Goal: Task Accomplishment & Management: Use online tool/utility

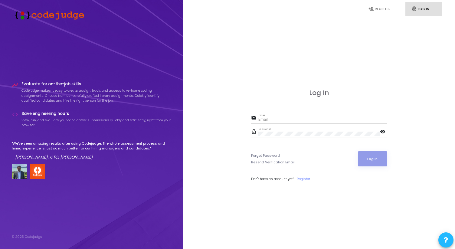
type input "[EMAIL_ADDRESS][DOMAIN_NAME]"
click at [275, 148] on form "email [EMAIL_ADDRESS][DOMAIN_NAME] Email lock_outline Password visibility Forgo…" at bounding box center [319, 148] width 136 height 68
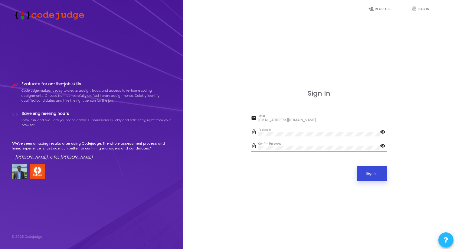
click at [380, 176] on button "Sign In" at bounding box center [371, 173] width 31 height 15
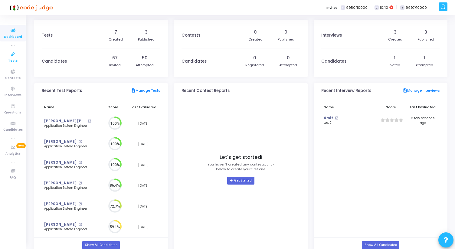
click at [15, 57] on icon at bounding box center [13, 55] width 13 height 8
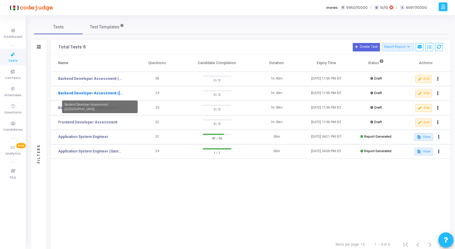
click at [115, 93] on link "Backend Developer Assessment (Java)" at bounding box center [90, 92] width 65 height 5
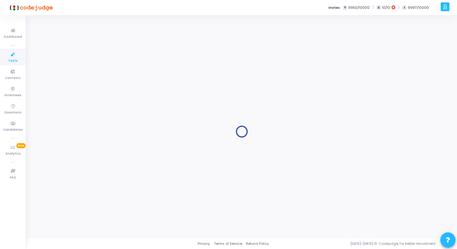
type input "Backend Developer Assessment (Java)"
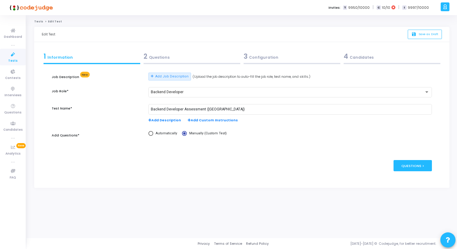
click at [166, 54] on div "2 Questions" at bounding box center [192, 56] width 97 height 10
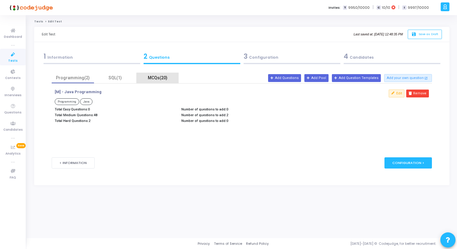
click at [160, 78] on div "MCQs(20)" at bounding box center [157, 78] width 35 height 6
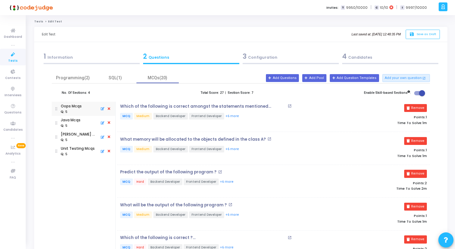
click at [236, 28] on div "Edit Test Last saved at: Aug 20, 2025, 12:48:35 PM save Save as Draft" at bounding box center [240, 34] width 413 height 15
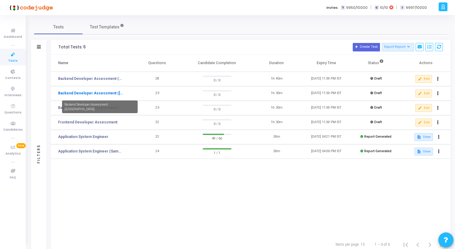
click at [92, 93] on link "Backend Developer Assessment (Java)" at bounding box center [90, 92] width 65 height 5
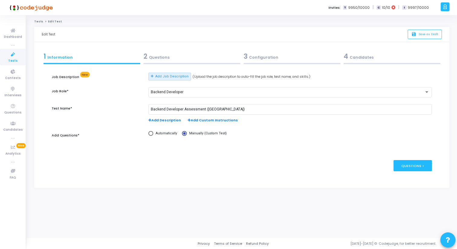
click at [252, 60] on div "3 Configuration" at bounding box center [292, 56] width 97 height 10
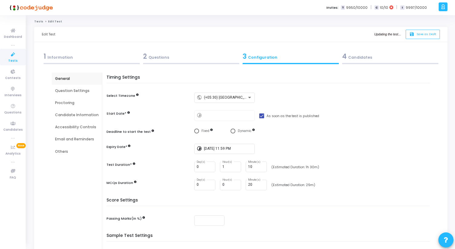
click at [181, 61] on div "2 Questions" at bounding box center [191, 56] width 96 height 10
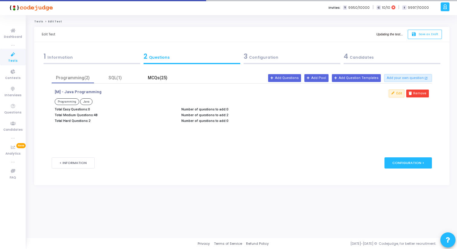
click at [159, 74] on div "MCQs(25)" at bounding box center [157, 78] width 42 height 11
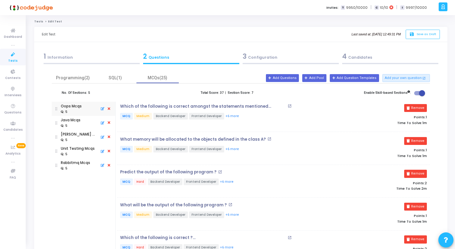
click at [15, 57] on icon at bounding box center [13, 55] width 13 height 8
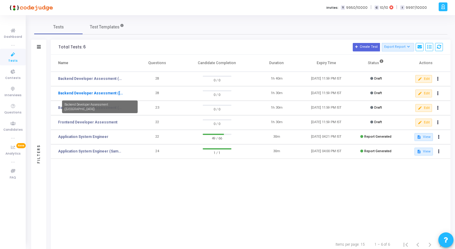
click at [111, 93] on link "Backend Developer Assessment (Java)" at bounding box center [90, 92] width 65 height 5
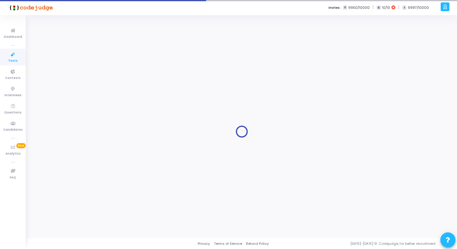
type input "Backend Developer Assessment (Java)"
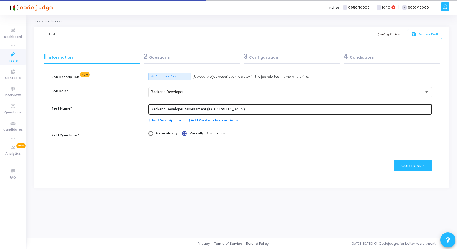
click at [193, 109] on input "Backend Developer Assessment (Java)" at bounding box center [290, 109] width 279 height 4
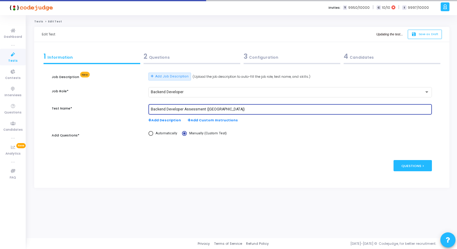
click at [193, 109] on input "Backend Developer Assessment (Java)" at bounding box center [290, 109] width 279 height 4
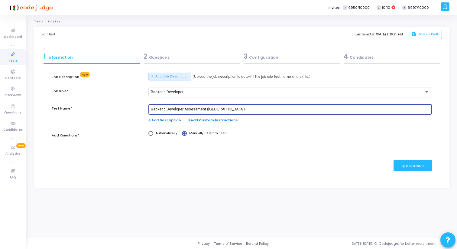
click at [218, 110] on input "Backend Developer Assessment (Java)" at bounding box center [290, 109] width 279 height 4
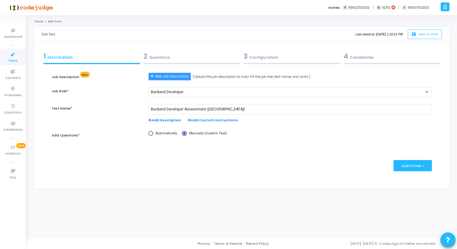
click at [173, 79] on span "Add Job Description" at bounding box center [171, 76] width 33 height 5
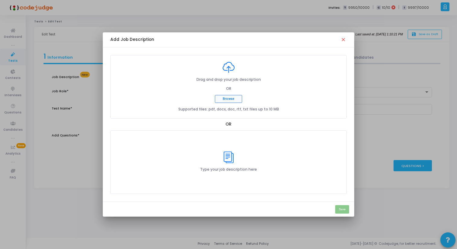
click at [226, 99] on button "Browse" at bounding box center [228, 99] width 27 height 8
type input "C:\fakepath\Backend Developer.pdf"
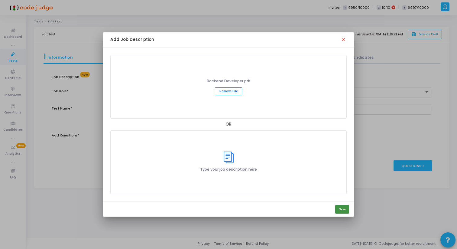
click at [339, 208] on button "Save" at bounding box center [342, 209] width 14 height 8
type input "Backend Developer Assessment"
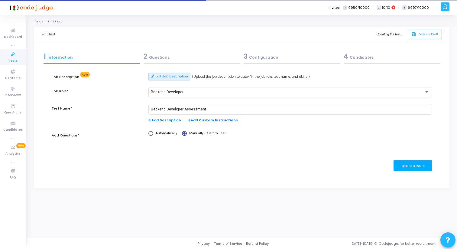
click at [405, 168] on div "Questions >" at bounding box center [412, 165] width 38 height 11
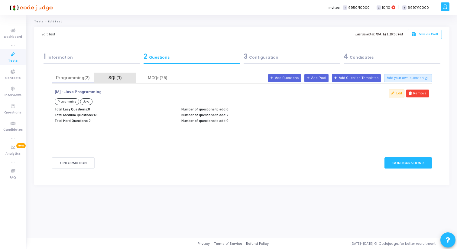
click at [115, 78] on div "SQL(1)" at bounding box center [115, 78] width 35 height 6
drag, startPoint x: 55, startPoint y: 115, endPoint x: 222, endPoint y: 125, distance: 167.7
click at [222, 125] on div "SQL- Medium + Hard SQL MySQL MySQL Total Easy Questions: 0 Total Medium Questio…" at bounding box center [242, 109] width 380 height 40
drag, startPoint x: 227, startPoint y: 121, endPoint x: 56, endPoint y: 107, distance: 171.3
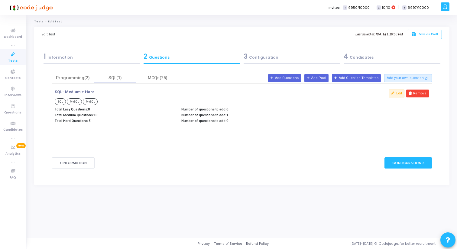
click at [56, 107] on div "Total Easy Questions: 0 Total Medium Questions: 10 Total Hard Questions: 5 Numb…" at bounding box center [179, 115] width 254 height 17
click at [56, 107] on p "Total Easy Questions: 0" at bounding box center [115, 109] width 121 height 4
click at [163, 77] on div "MCQs(25)" at bounding box center [157, 78] width 35 height 6
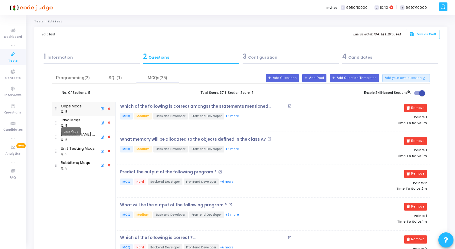
click at [77, 123] on mat-tooltip-component "Java Mcqs" at bounding box center [71, 131] width 28 height 17
click at [70, 121] on div "Java Mcqs" at bounding box center [71, 119] width 20 height 5
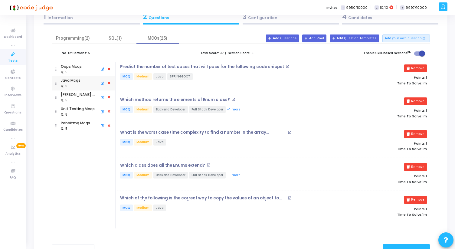
scroll to position [44, 0]
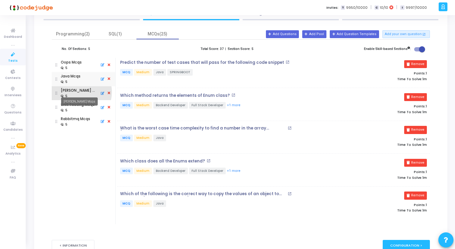
click at [77, 92] on div "Kafka Mcqs" at bounding box center [79, 90] width 37 height 5
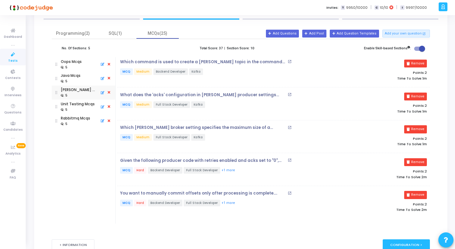
scroll to position [51, 0]
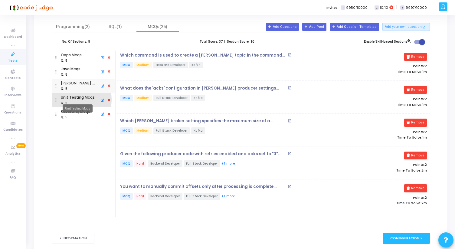
click at [69, 99] on div "Unit Testing Mcqs" at bounding box center [78, 97] width 34 height 5
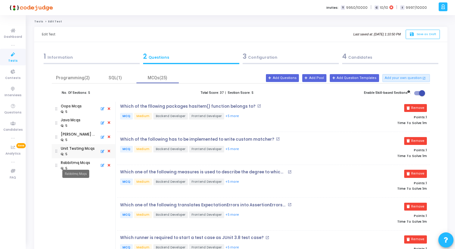
click at [71, 165] on mat-tooltip-component "Rabbitmq Mcqs" at bounding box center [75, 173] width 35 height 17
click at [75, 112] on mat-tooltip-component "Oops Mcqs" at bounding box center [71, 117] width 29 height 17
click at [78, 76] on div "Programming(2)" at bounding box center [72, 78] width 35 height 6
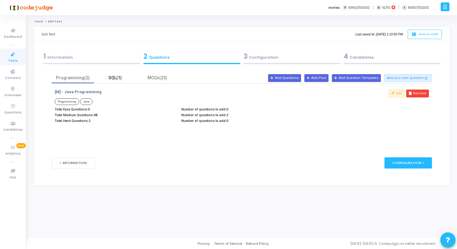
click at [115, 77] on div "SQL(1)" at bounding box center [115, 78] width 35 height 6
click at [149, 79] on div "MCQs(25)" at bounding box center [157, 78] width 35 height 6
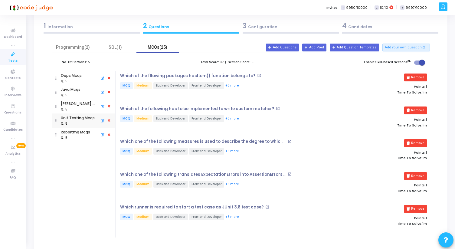
scroll to position [78, 0]
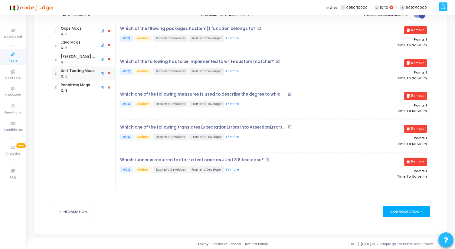
click at [396, 210] on div "Configuration >" at bounding box center [405, 211] width 47 height 11
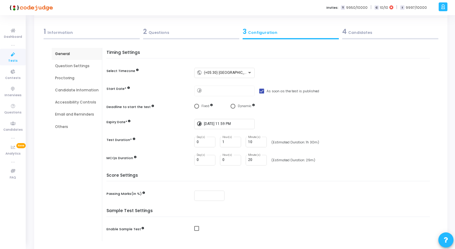
scroll to position [0, 0]
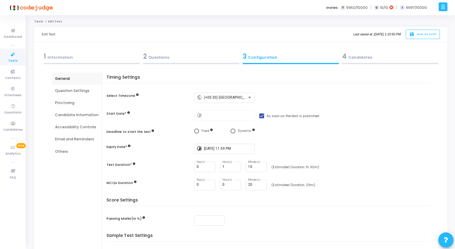
click at [87, 99] on div "Proctoring" at bounding box center [77, 103] width 50 height 12
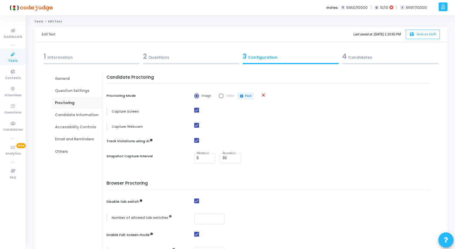
click at [67, 138] on div "Email and Reminders" at bounding box center [77, 138] width 44 height 5
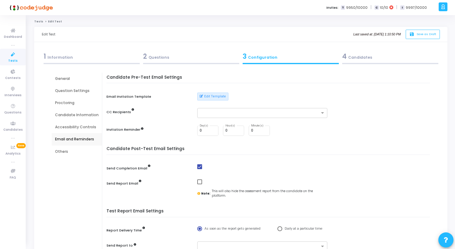
click at [70, 126] on div "Accessibility Controls" at bounding box center [77, 126] width 44 height 5
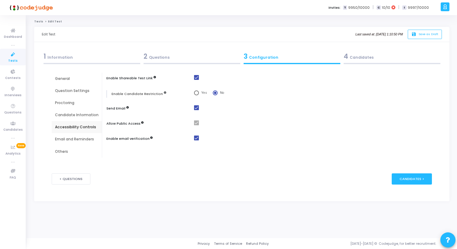
click at [70, 103] on div "Proctoring" at bounding box center [77, 102] width 44 height 5
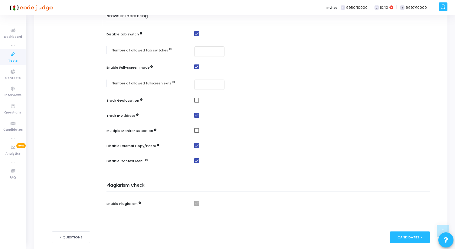
scroll to position [168, 0]
click at [194, 129] on span at bounding box center [196, 129] width 5 height 5
click at [196, 132] on input "checkbox" at bounding box center [196, 132] width 0 height 0
checkbox input "true"
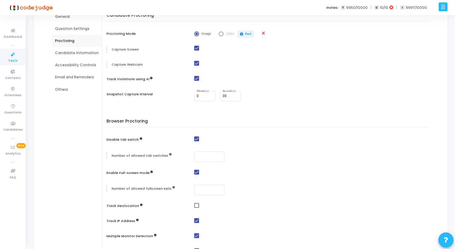
scroll to position [0, 0]
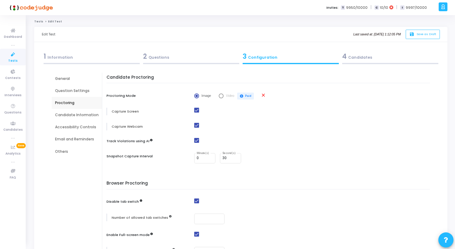
click at [66, 151] on div "Others" at bounding box center [77, 151] width 44 height 5
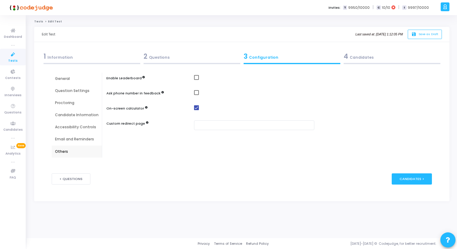
click at [74, 80] on div "General" at bounding box center [77, 78] width 44 height 5
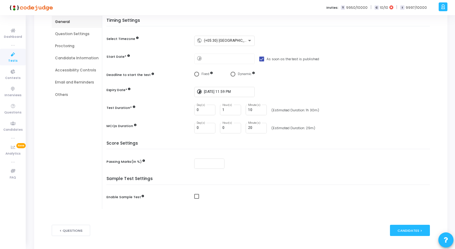
scroll to position [76, 0]
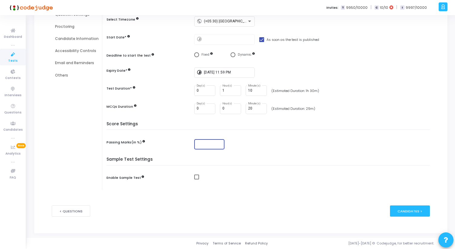
click at [211, 144] on input "number" at bounding box center [208, 144] width 25 height 4
type input "60"
click at [401, 210] on div "Candidates >" at bounding box center [410, 210] width 40 height 11
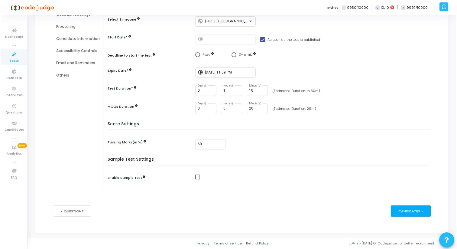
scroll to position [0, 0]
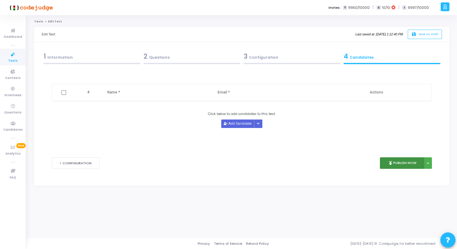
click at [397, 162] on button "publish Publish Now" at bounding box center [402, 163] width 44 height 12
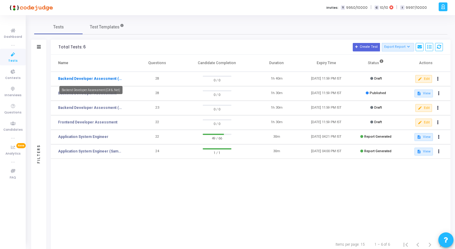
click at [99, 78] on link "Backend Developer Assessment (C# & .Net)" at bounding box center [90, 78] width 65 height 5
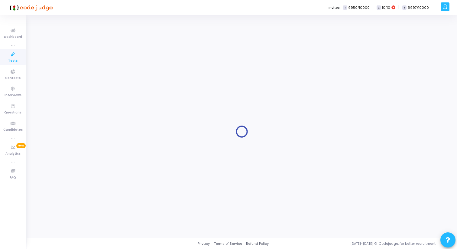
type input "Backend Developer Assessment (C# & .Net)"
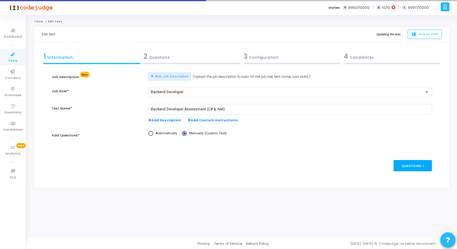
click at [414, 163] on div "Questions >" at bounding box center [412, 165] width 38 height 11
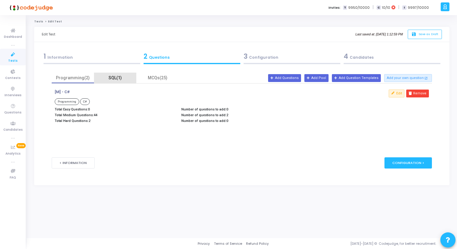
click at [112, 77] on div "SQL(1)" at bounding box center [115, 78] width 35 height 6
click at [159, 71] on form "Job Description New Add Job Description (Upload the job description to auto-fil…" at bounding box center [242, 122] width 380 height 112
click at [159, 75] on div "MCQs(25)" at bounding box center [157, 78] width 35 height 6
